Goal: Task Accomplishment & Management: Use online tool/utility

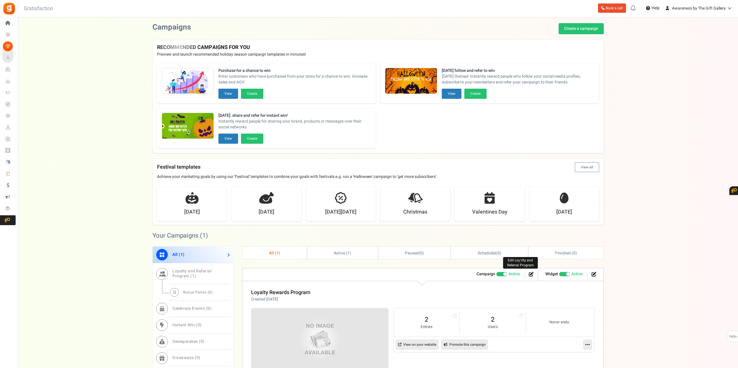
click at [530, 273] on icon at bounding box center [531, 273] width 5 height 5
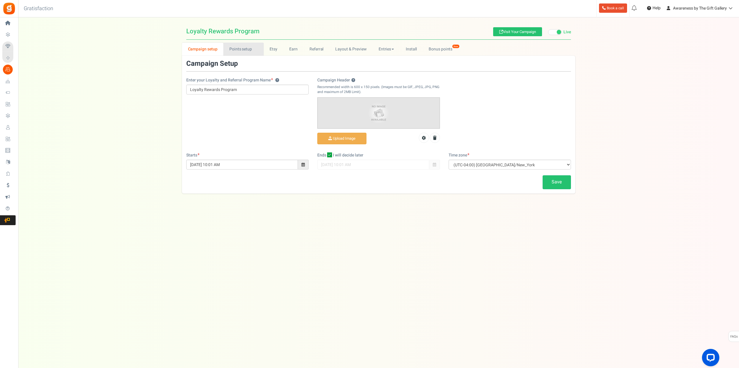
click at [244, 48] on link "Points setup New" at bounding box center [243, 49] width 40 height 13
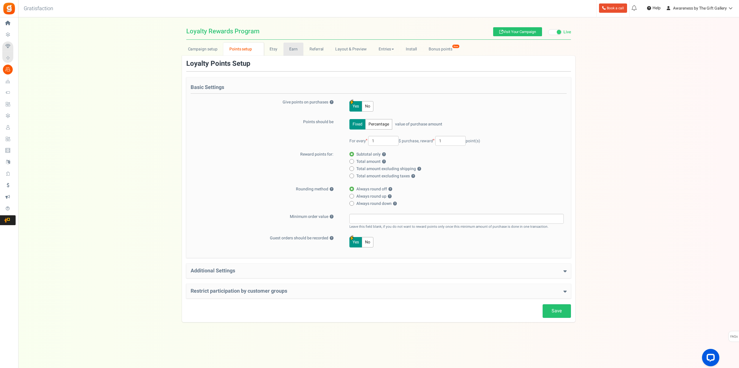
click at [292, 49] on link "Earn" at bounding box center [294, 49] width 20 height 13
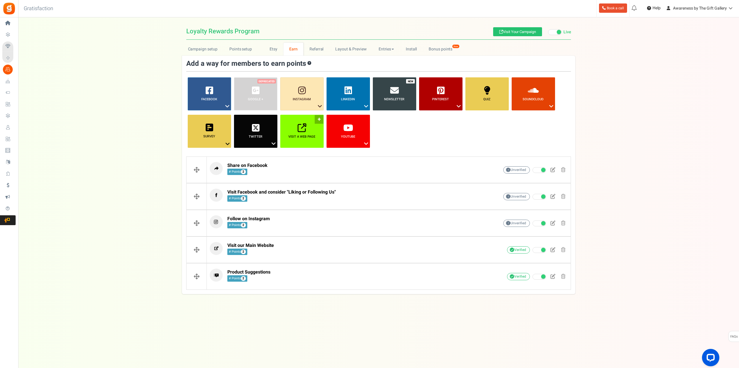
click at [306, 137] on b "Visit a web page" at bounding box center [302, 136] width 27 height 5
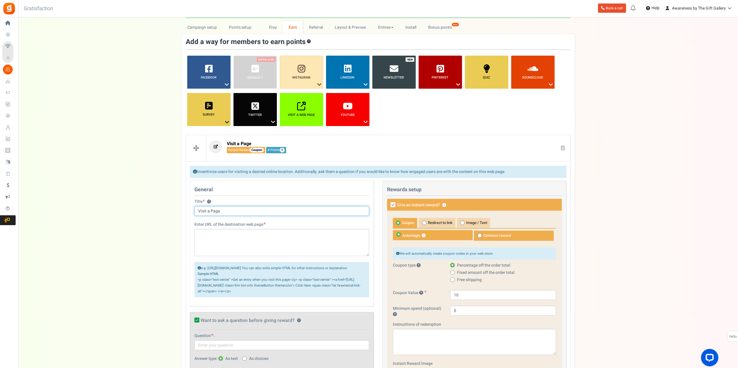
scroll to position [58, 0]
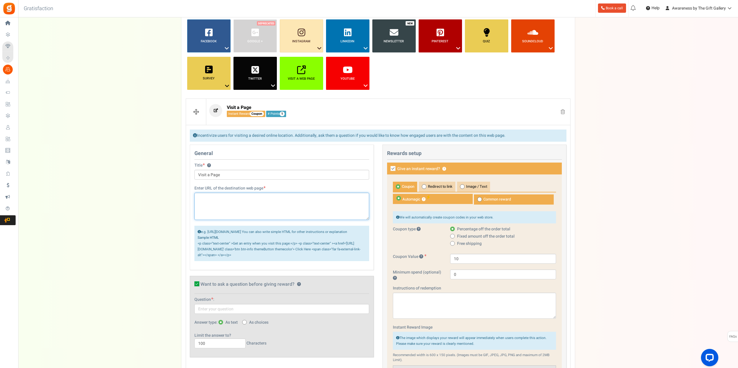
click at [264, 200] on textarea at bounding box center [281, 205] width 175 height 27
paste textarea "[URL][DOMAIN_NAME]"
type textarea "[URL][DOMAIN_NAME]"
drag, startPoint x: 230, startPoint y: 176, endPoint x: 194, endPoint y: 176, distance: 36.5
click at [194, 176] on div "Title ? Visit a Page Tip! Your title should show the huge savings & rewards for…" at bounding box center [281, 173] width 183 height 23
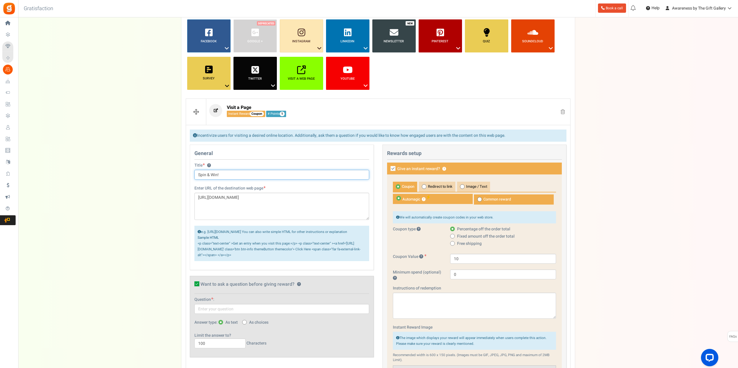
type input "Spin & Win!"
click at [394, 167] on icon at bounding box center [393, 168] width 5 height 5
click at [389, 167] on input "Give an instant reward? ?" at bounding box center [387, 169] width 4 height 4
checkbox input "false"
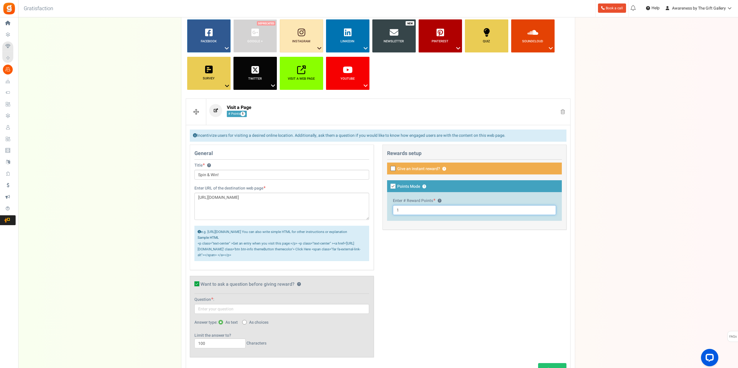
drag, startPoint x: 408, startPoint y: 207, endPoint x: 391, endPoint y: 210, distance: 17.7
click at [391, 210] on div "Enter # Reward Points ? 1" at bounding box center [474, 206] width 175 height 29
type input "2"
click at [423, 253] on div "General Title ? Spin & Win! Tip! Your title should show the huge savings & rewa…" at bounding box center [377, 253] width 385 height 218
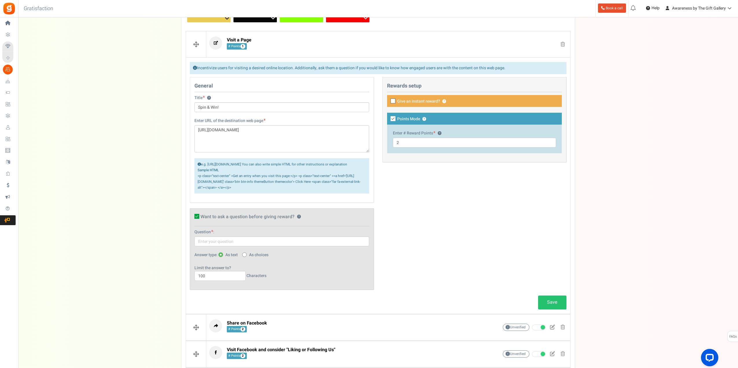
scroll to position [145, 0]
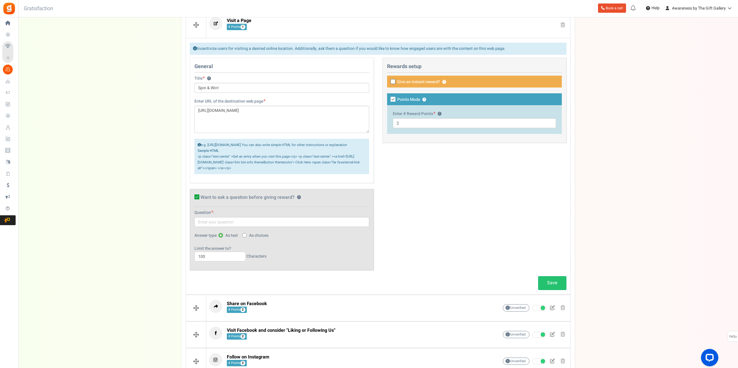
click at [198, 199] on icon at bounding box center [196, 196] width 5 height 5
click at [192, 200] on input "Want to ask a question before giving reward? ?" at bounding box center [191, 198] width 4 height 4
checkbox input "false"
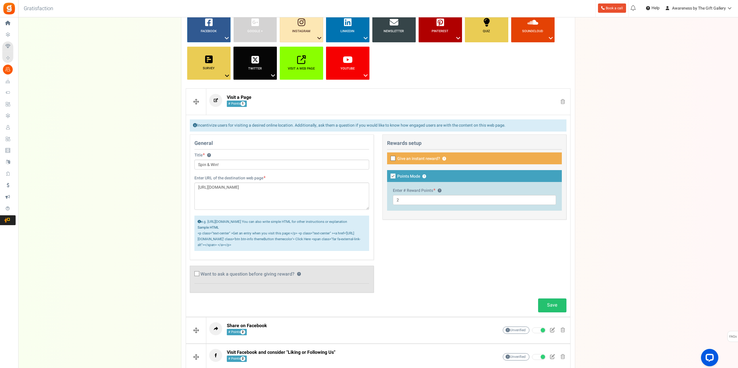
scroll to position [58, 0]
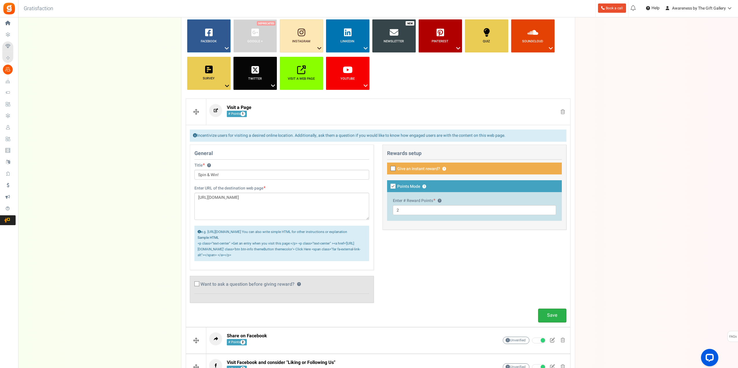
click at [552, 320] on link "Save" at bounding box center [552, 315] width 28 height 14
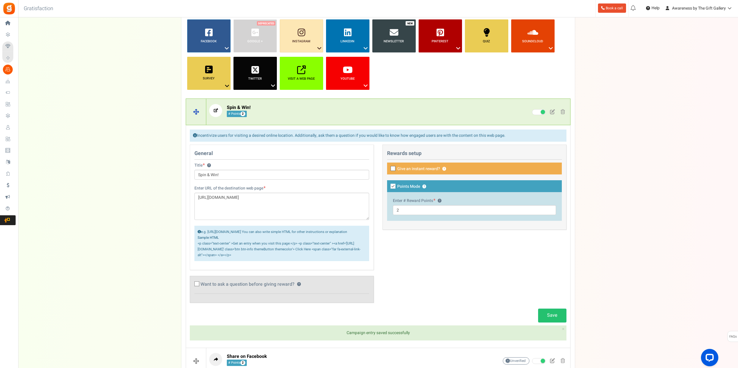
click at [321, 106] on p "Spin & Win! # Points 2" at bounding box center [344, 110] width 271 height 13
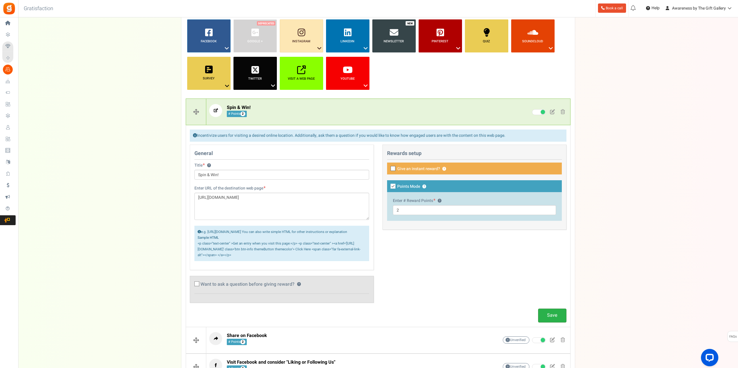
click at [551, 322] on link "Save" at bounding box center [552, 315] width 28 height 14
